Goal: Task Accomplishment & Management: Manage account settings

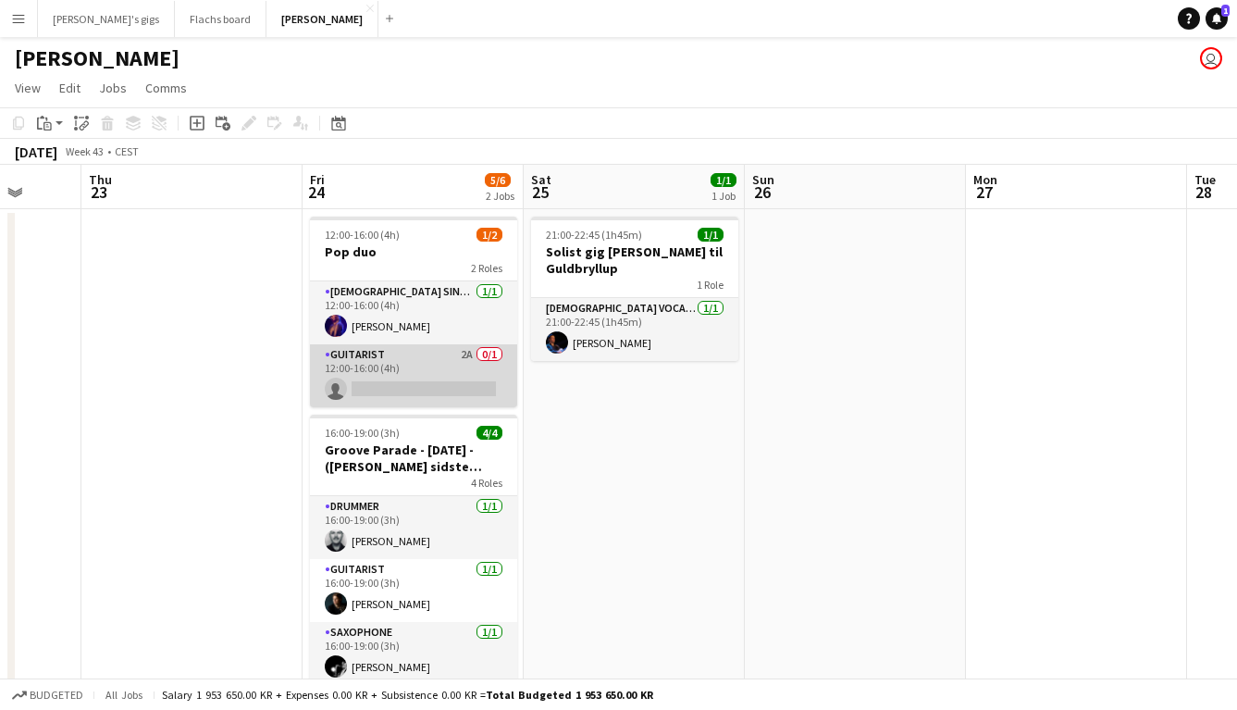
scroll to position [46, 0]
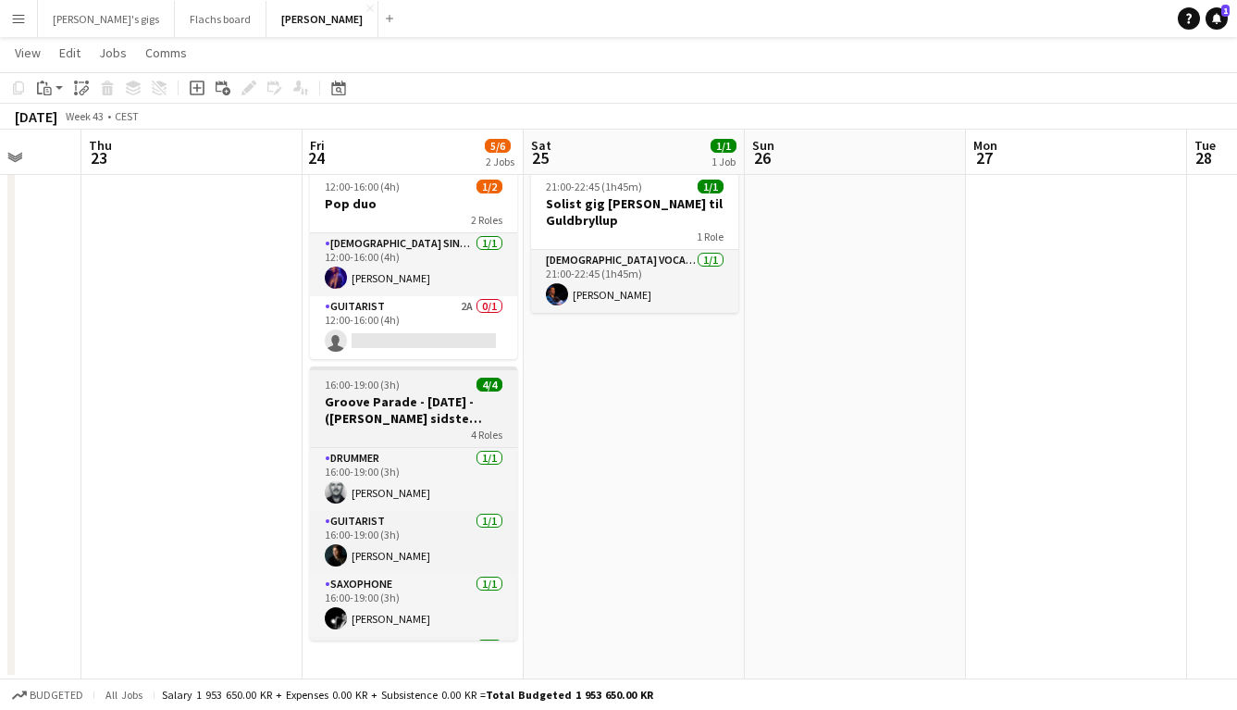
click at [414, 421] on h3 "Groove Parade - [DATE] - ([PERSON_NAME] sidste bekræftelse)" at bounding box center [413, 409] width 207 height 33
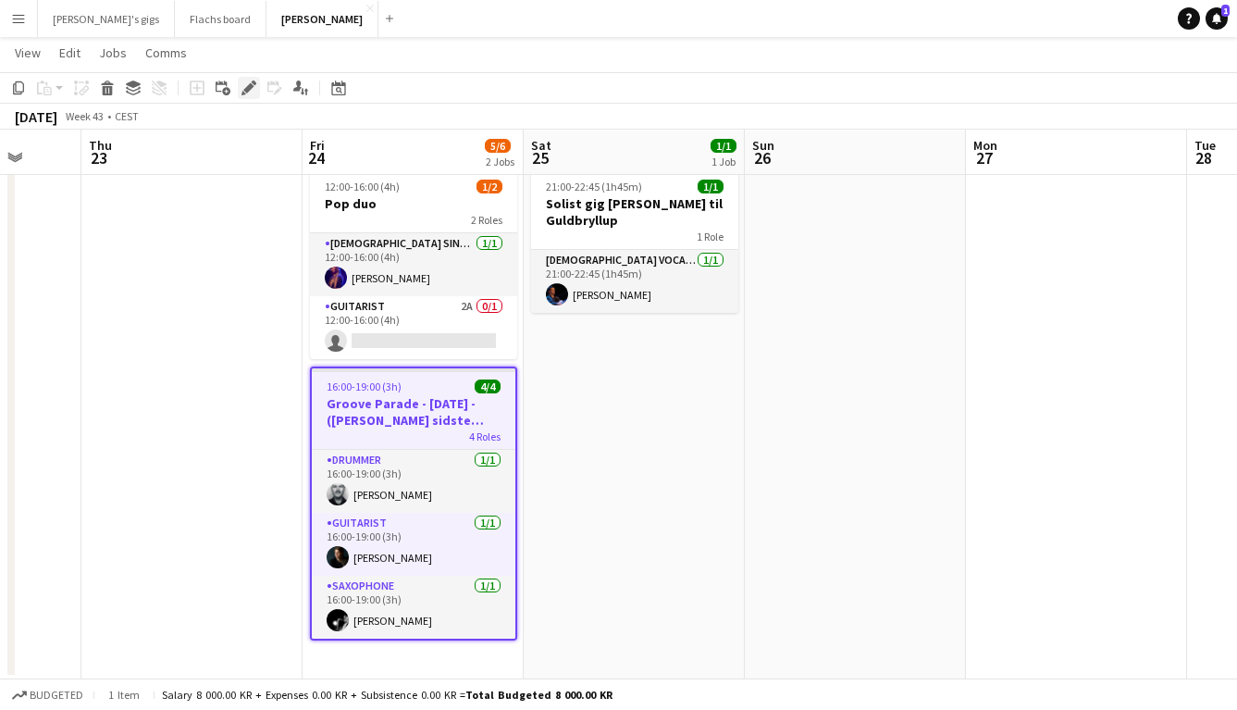
click at [245, 78] on div "Edit" at bounding box center [249, 88] width 22 height 22
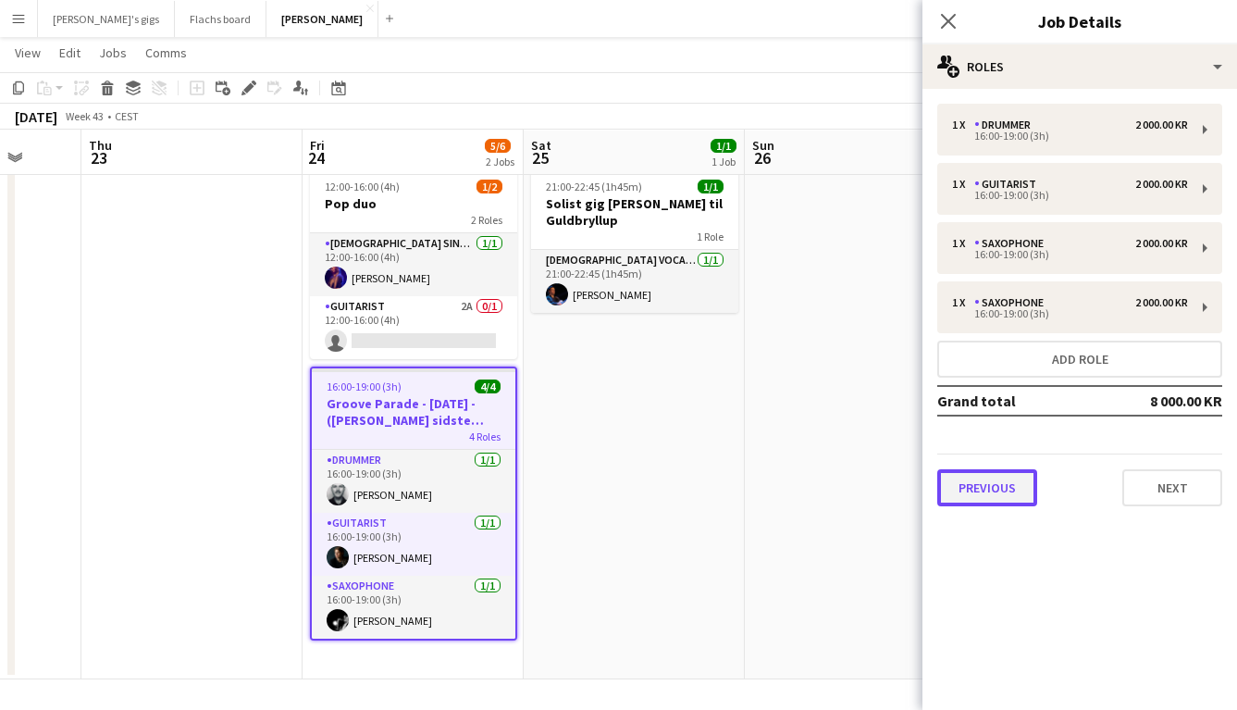
click at [983, 482] on button "Previous" at bounding box center [987, 487] width 100 height 37
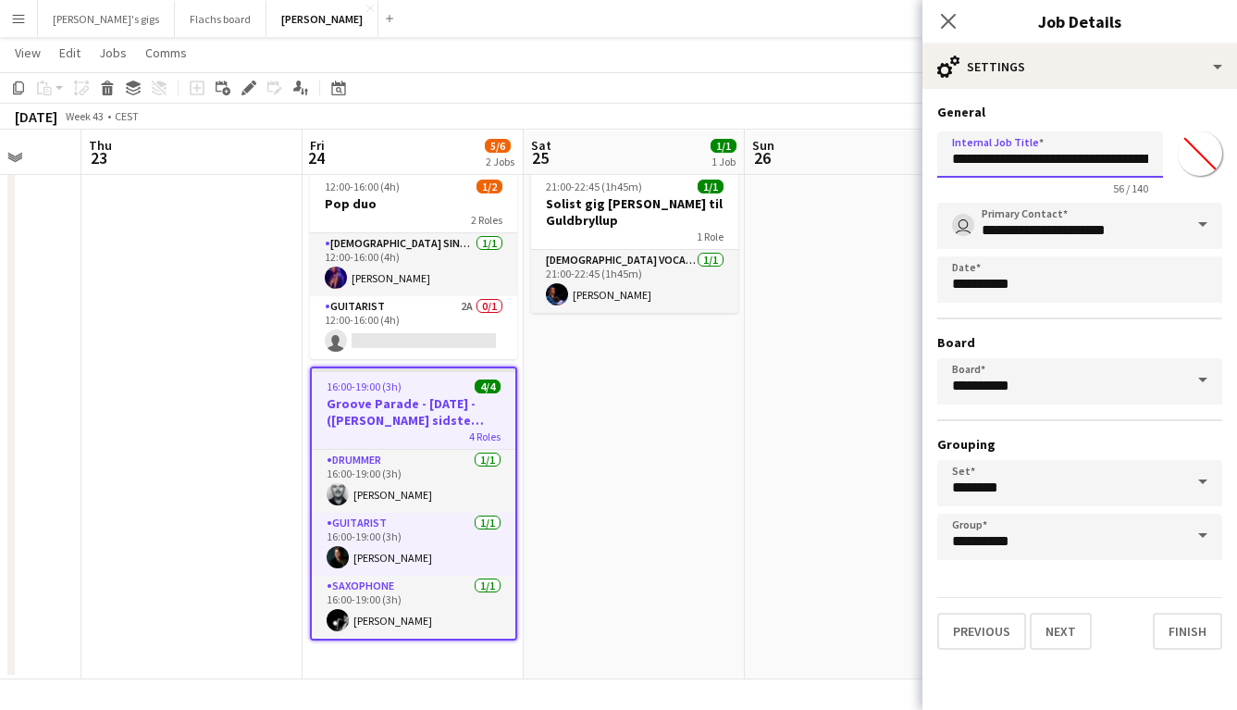
scroll to position [0, 155]
drag, startPoint x: 1118, startPoint y: 155, endPoint x: 1311, endPoint y: 167, distance: 193.7
click at [1236, 167] on html "Menu Boards Boards Boards All jobs Status Workforce Workforce My Workforce Recr…" at bounding box center [618, 332] width 1237 height 757
type input "**********"
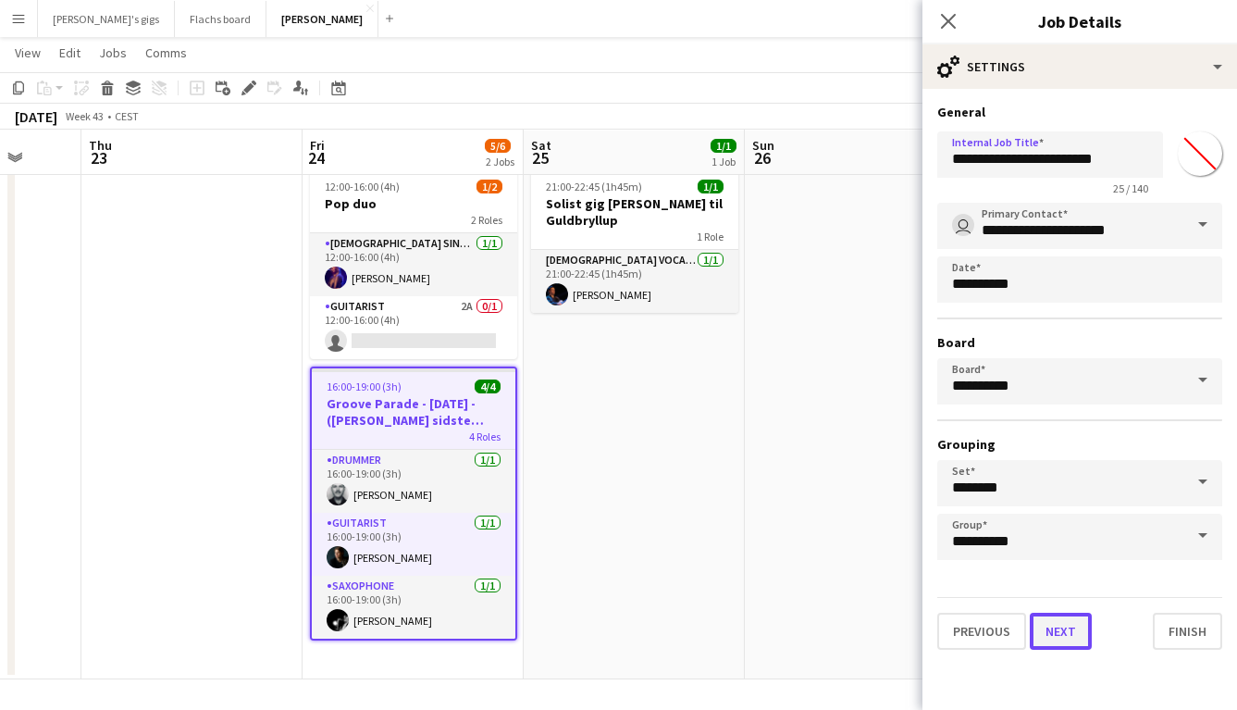
click at [1064, 640] on button "Next" at bounding box center [1061, 630] width 62 height 37
type input "**********"
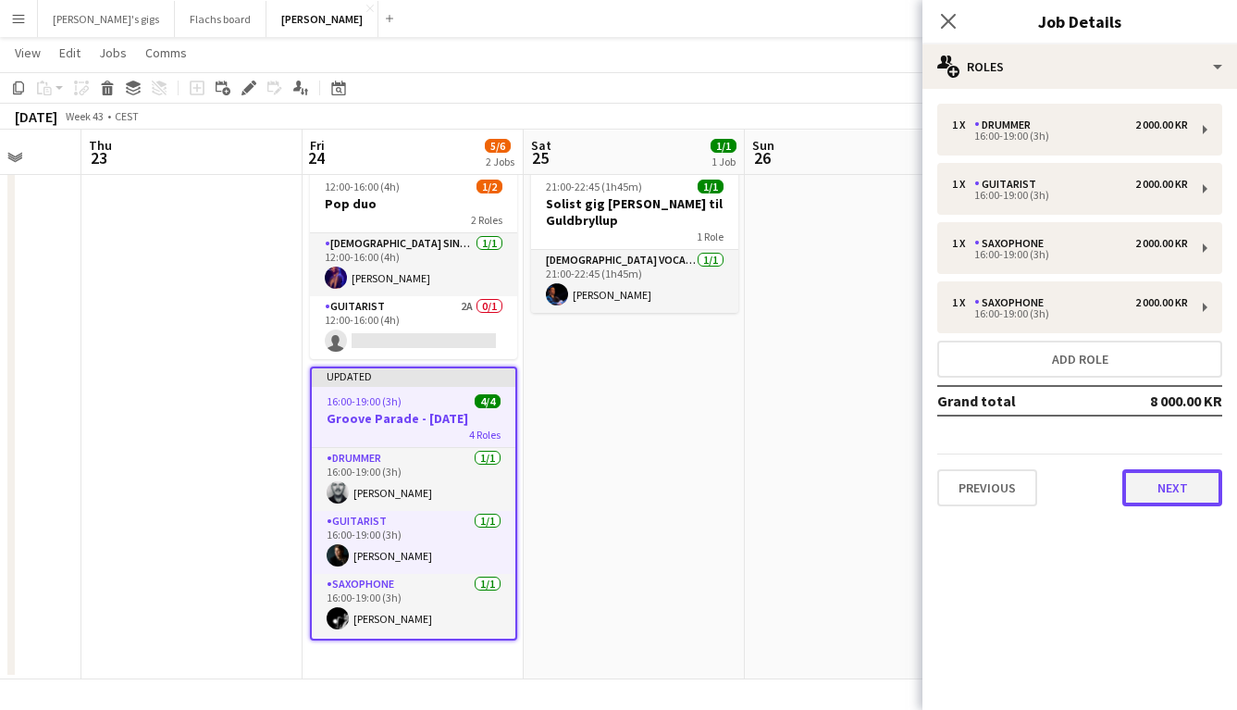
click at [1149, 479] on button "Next" at bounding box center [1172, 487] width 100 height 37
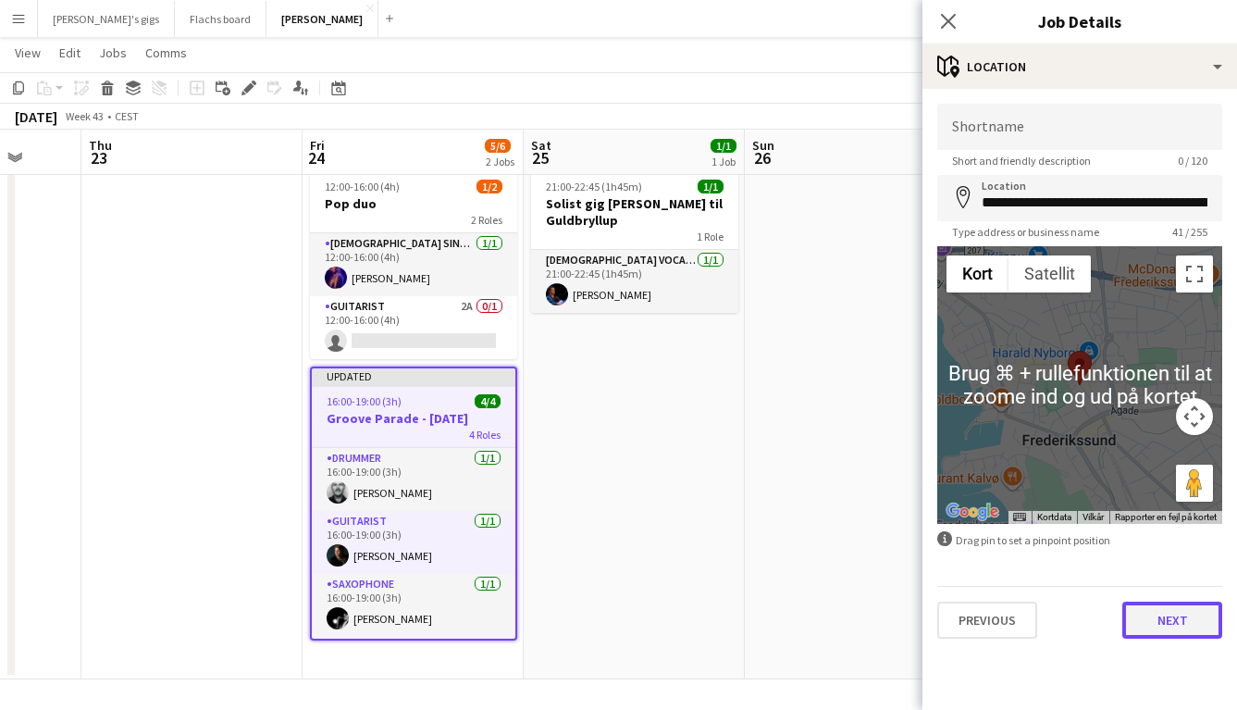
click at [1165, 619] on button "Next" at bounding box center [1172, 619] width 100 height 37
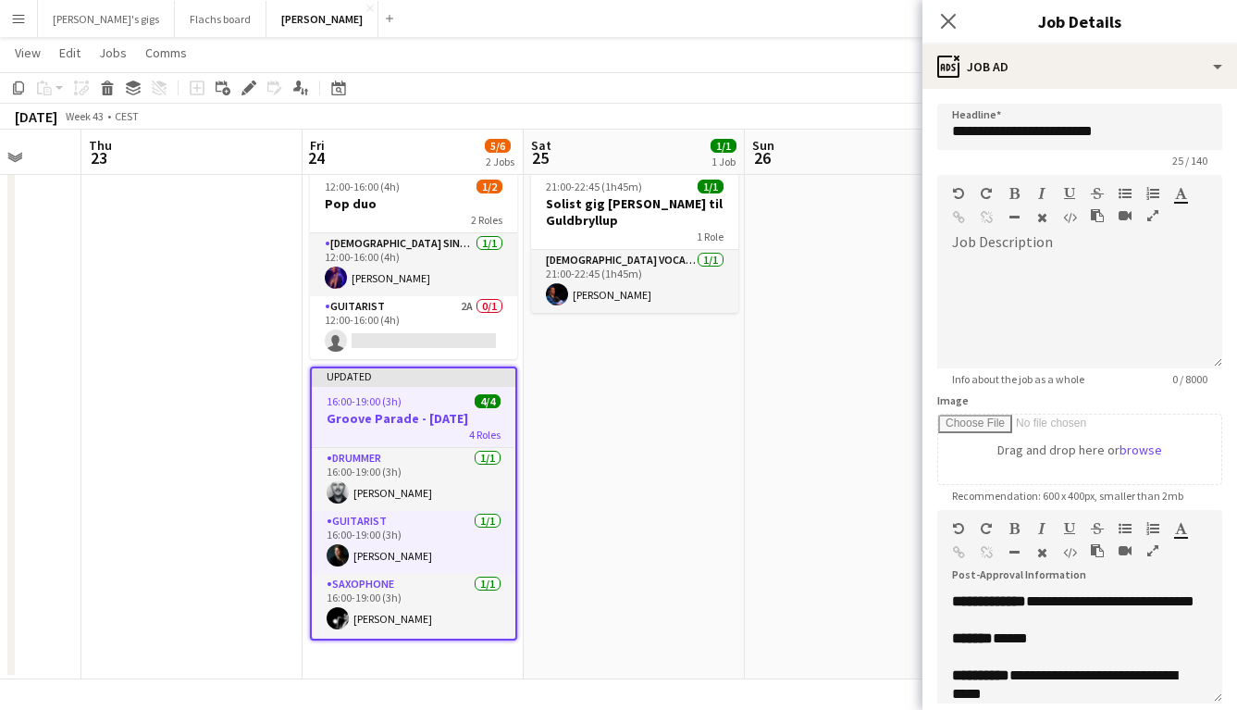
scroll to position [533, 0]
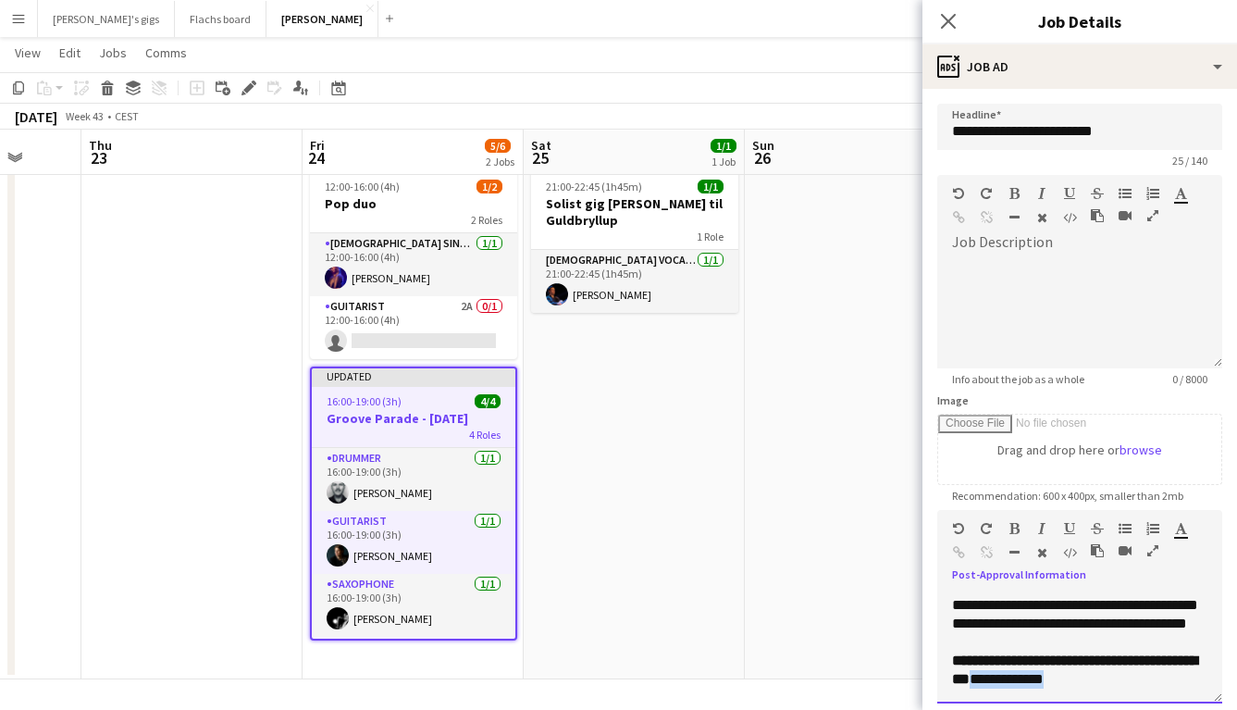
drag, startPoint x: 1024, startPoint y: 680, endPoint x: 1118, endPoint y: 675, distance: 93.6
click at [1044, 675] on span "**********" at bounding box center [1007, 679] width 74 height 14
click at [653, 482] on app-date-cell "21:00-22:45 (1h45m) 1/1 Solist gig [PERSON_NAME] 1 Role [DEMOGRAPHIC_DATA] Voca…" at bounding box center [634, 420] width 221 height 518
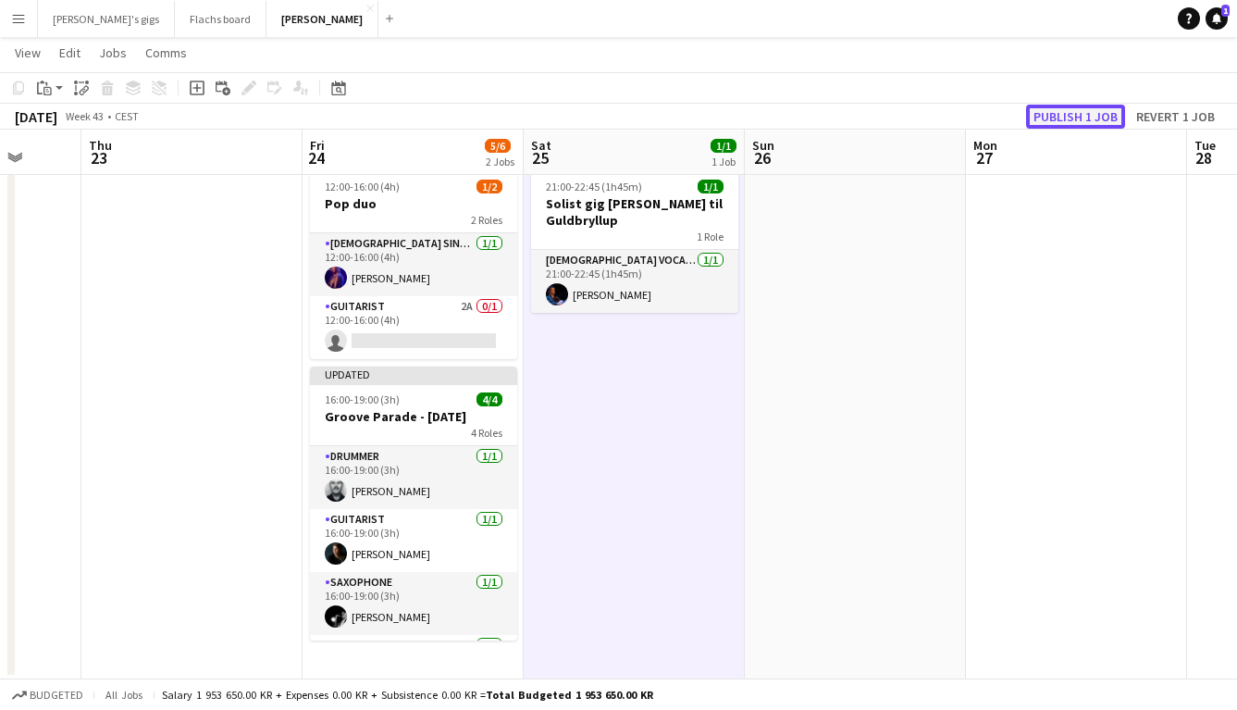
click at [1067, 109] on button "Publish 1 job" at bounding box center [1075, 117] width 99 height 24
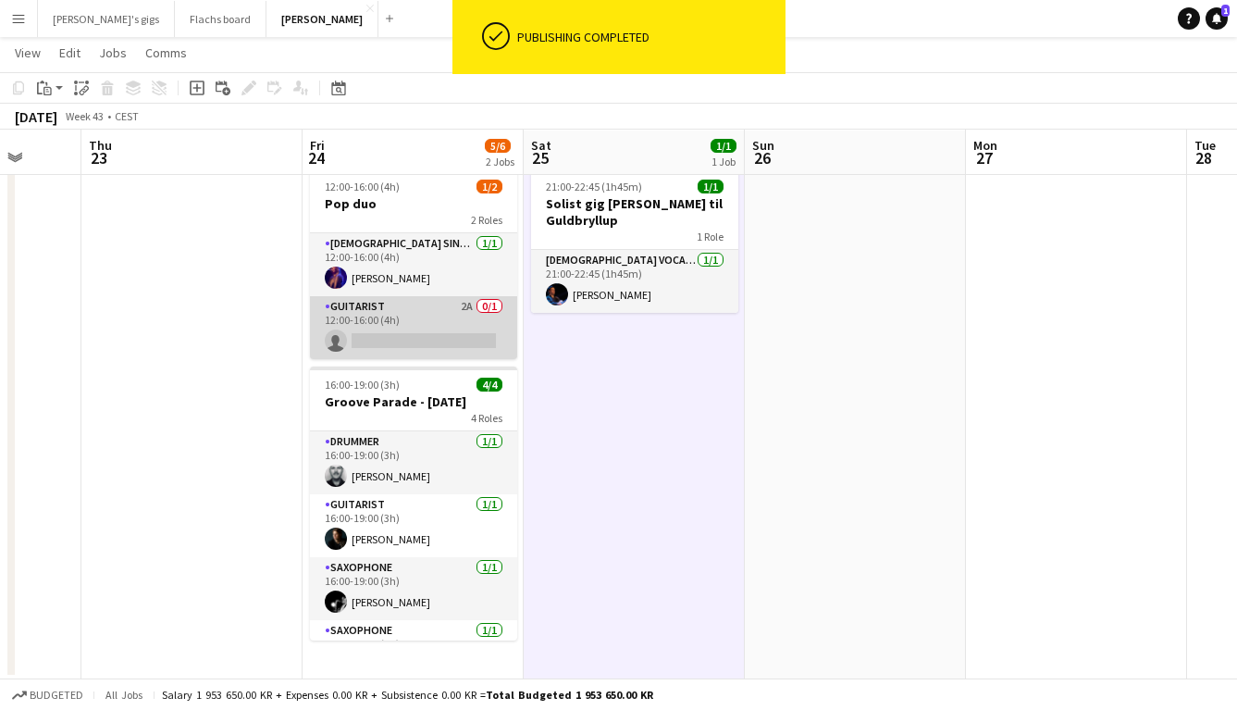
click at [409, 330] on app-card-role "Guitarist 2A 0/1 12:00-16:00 (4h) single-neutral-actions" at bounding box center [413, 327] width 207 height 63
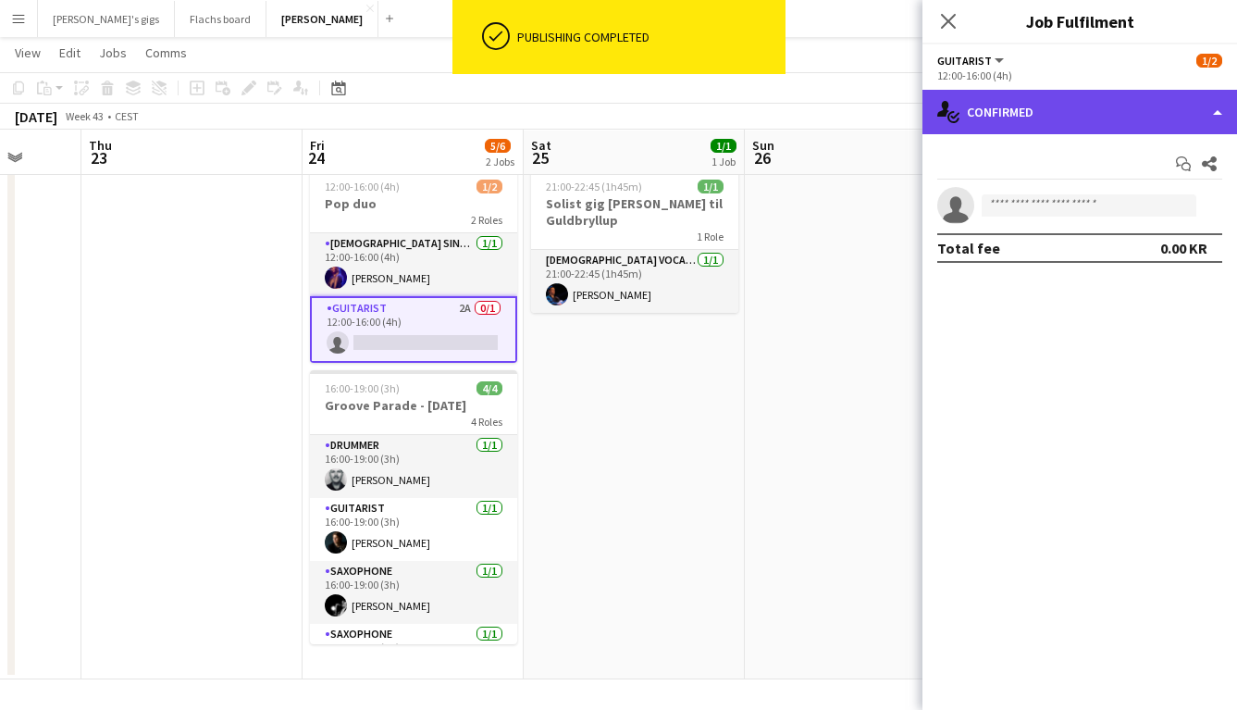
click at [996, 116] on div "single-neutral-actions-check-2 Confirmed" at bounding box center [1079, 112] width 315 height 44
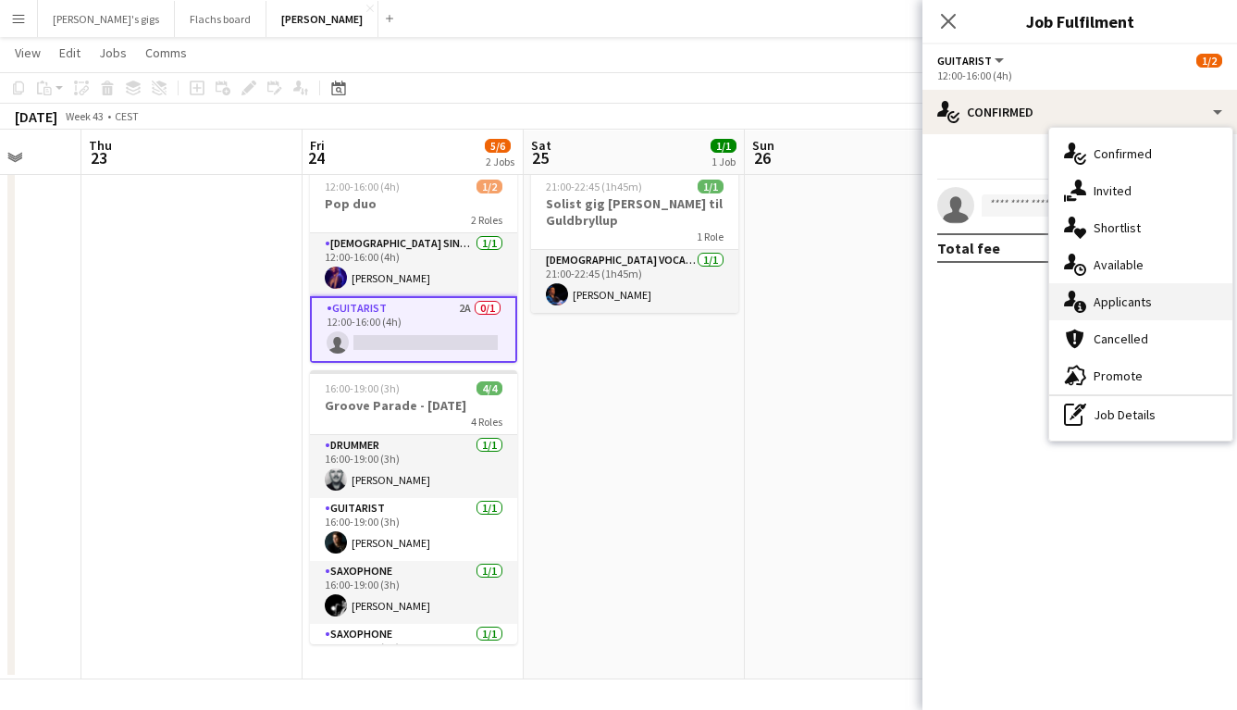
click at [1103, 309] on span "Applicants" at bounding box center [1123, 301] width 58 height 17
